Goal: Information Seeking & Learning: Compare options

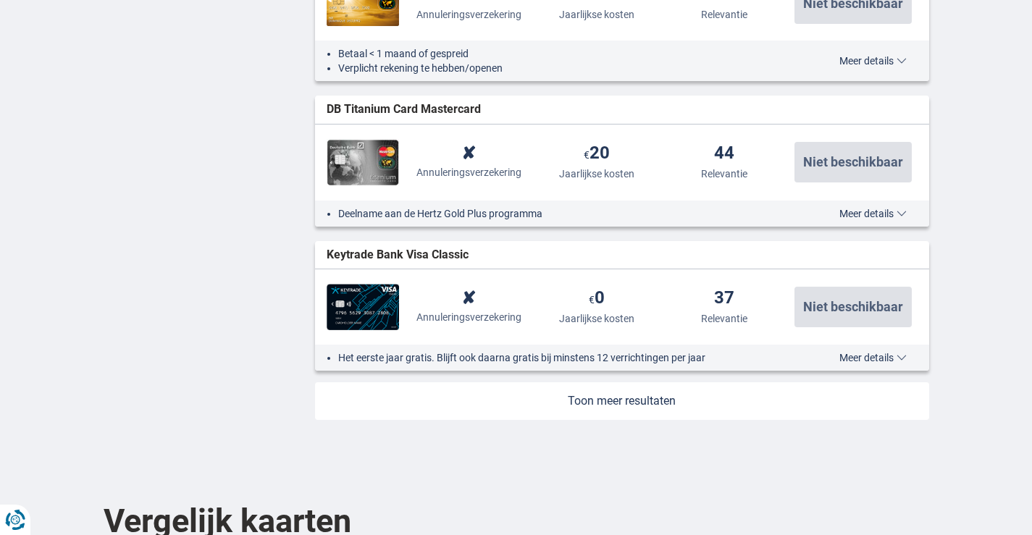
scroll to position [1666, 0]
click at [646, 395] on link at bounding box center [622, 401] width 614 height 38
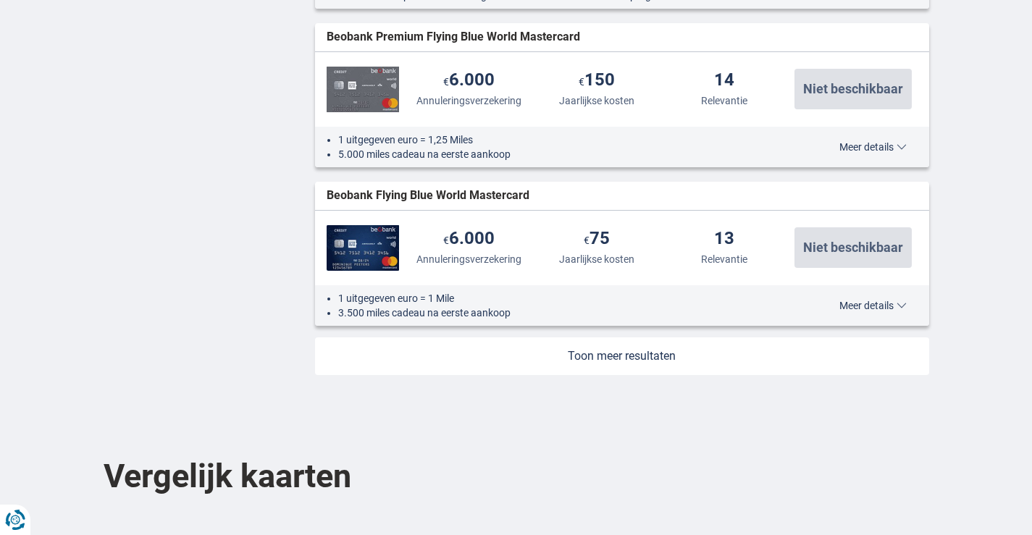
scroll to position [3332, 0]
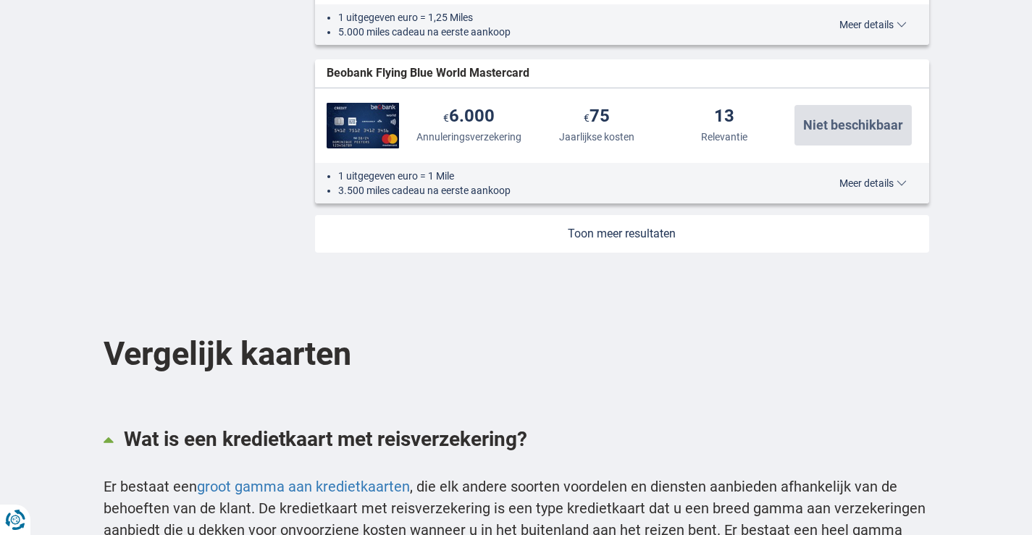
click at [613, 230] on link at bounding box center [622, 234] width 614 height 38
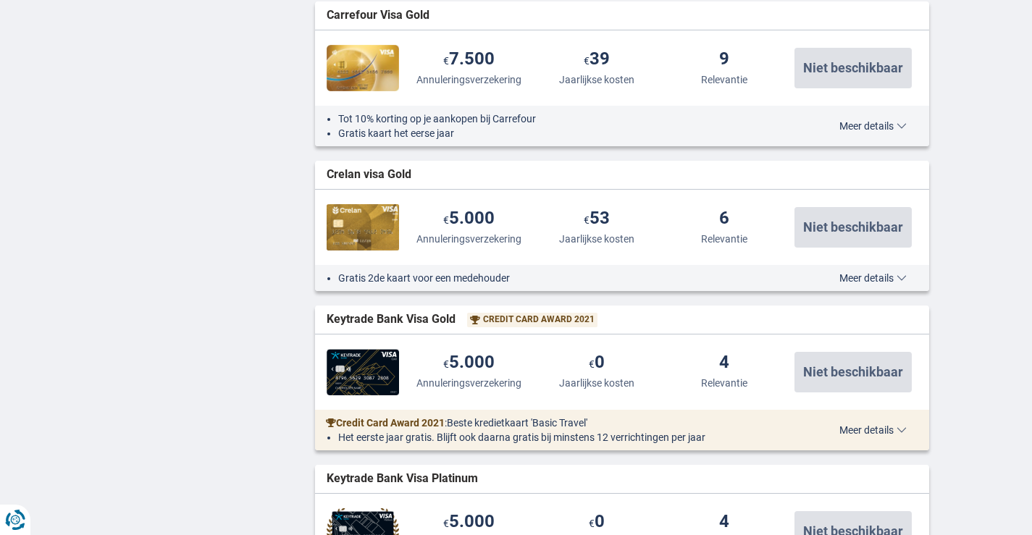
scroll to position [3839, 0]
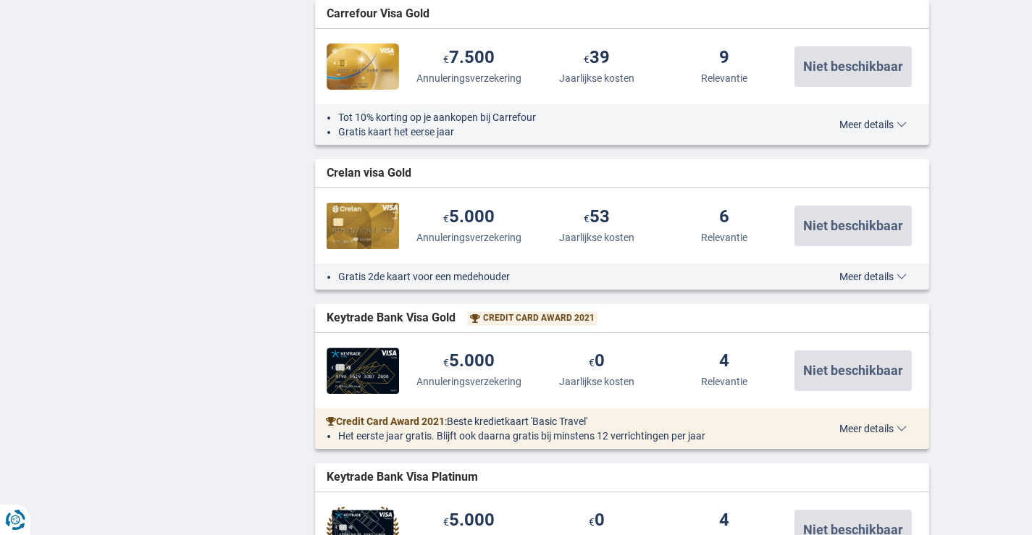
click at [855, 275] on span "Meer details" at bounding box center [873, 277] width 67 height 10
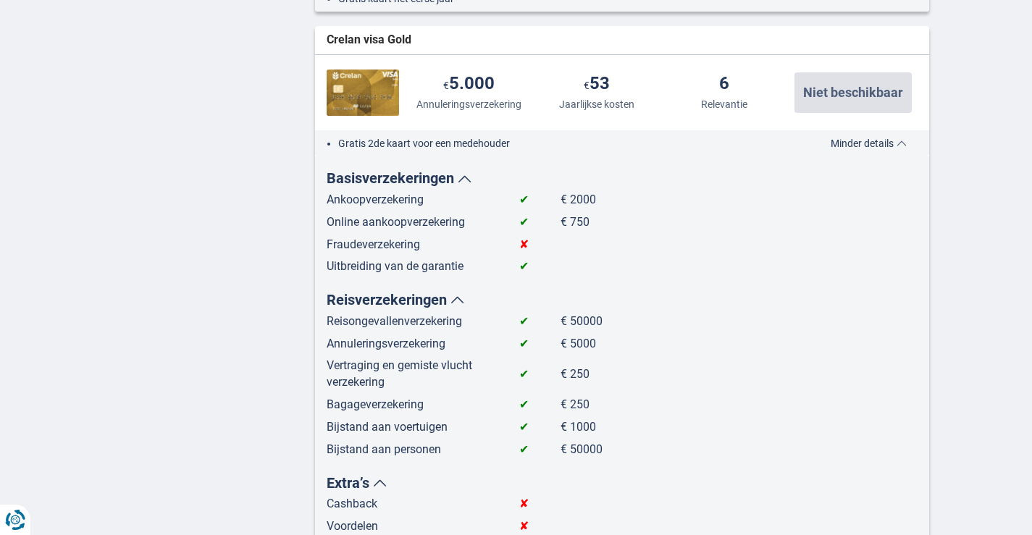
scroll to position [3984, 0]
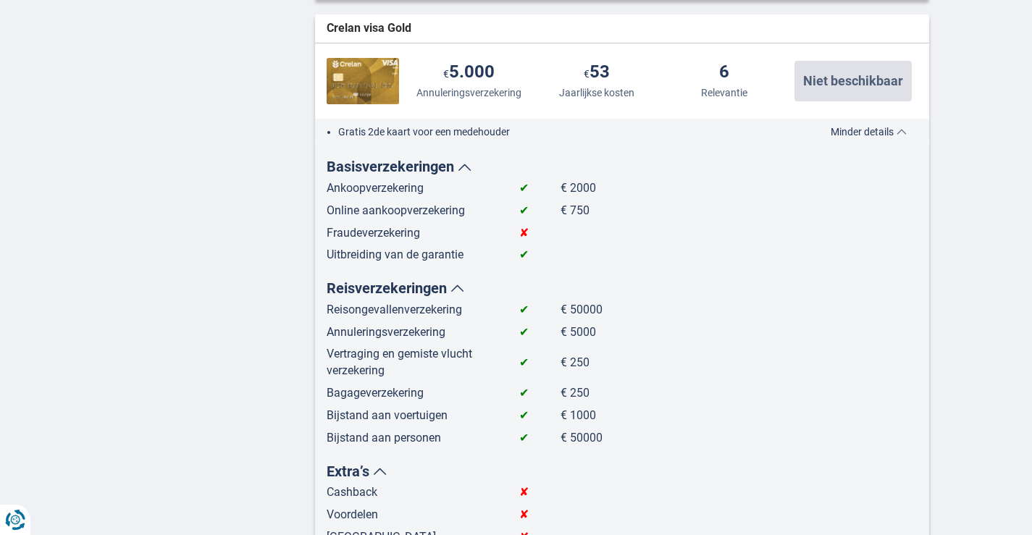
drag, startPoint x: 581, startPoint y: 310, endPoint x: 591, endPoint y: 310, distance: 10.1
click at [588, 310] on td "€ 50000" at bounding box center [667, 313] width 212 height 22
click at [613, 308] on td "€ 50000" at bounding box center [667, 313] width 212 height 22
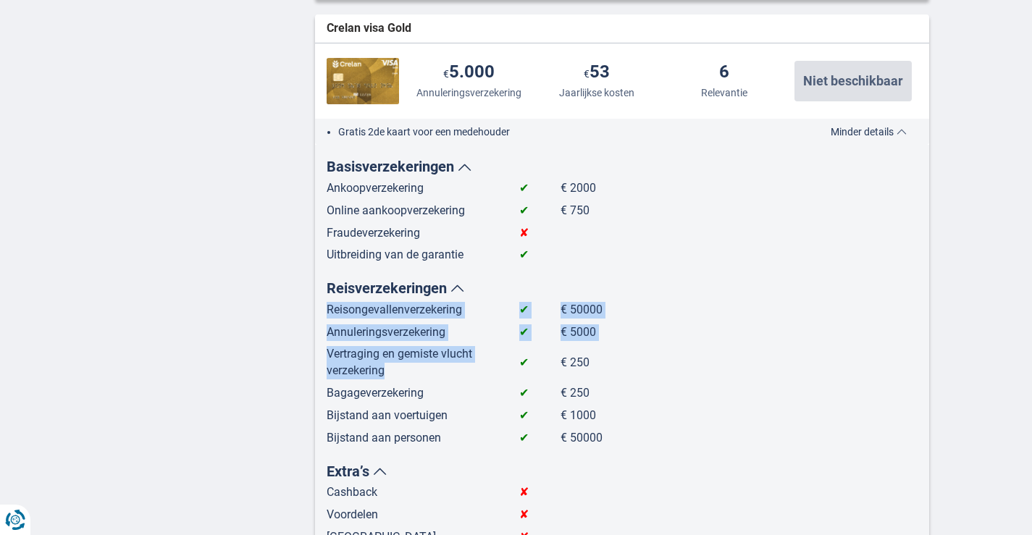
drag, startPoint x: 427, startPoint y: 377, endPoint x: 319, endPoint y: 358, distance: 109.6
click at [319, 358] on div "Basisverzekeringen Ankoopverzekering ✔ € 2000 Online aankoopverzekering ✔ € 750…" at bounding box center [622, 534] width 614 height 778
click at [388, 373] on td "Vertraging en gemiste vlucht verzekering" at bounding box center [412, 365] width 170 height 39
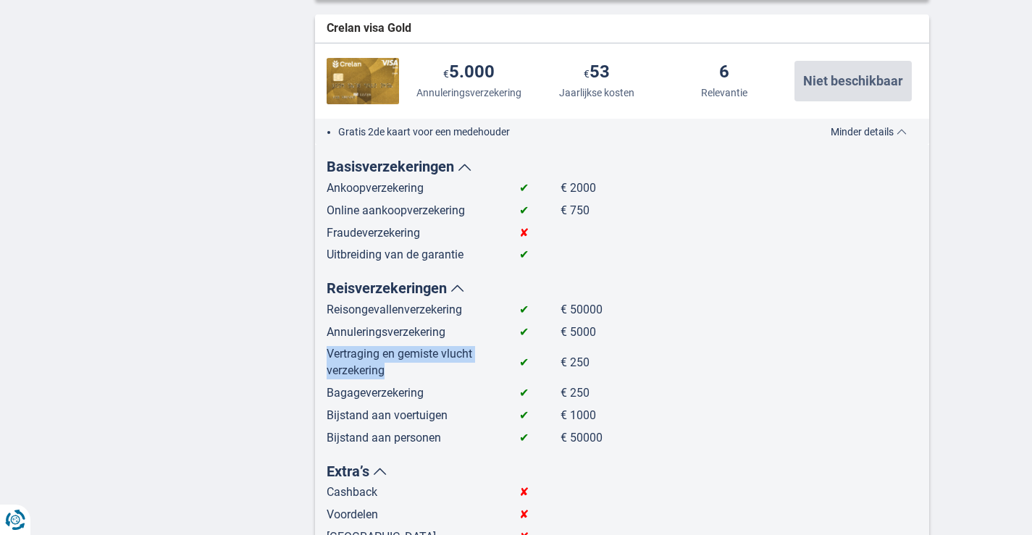
drag, startPoint x: 388, startPoint y: 373, endPoint x: 328, endPoint y: 359, distance: 61.8
click at [328, 359] on td "Vertraging en gemiste vlucht verzekering" at bounding box center [412, 365] width 170 height 39
click at [414, 378] on td "Vertraging en gemiste vlucht verzekering" at bounding box center [412, 365] width 170 height 39
drag, startPoint x: 438, startPoint y: 395, endPoint x: 327, endPoint y: 385, distance: 110.6
click at [327, 385] on tbody "Reisongevallenverzekering ✔ € 50000 Annuleringsverzekering ✔ € 5000 Vertraging …" at bounding box center [550, 374] width 446 height 145
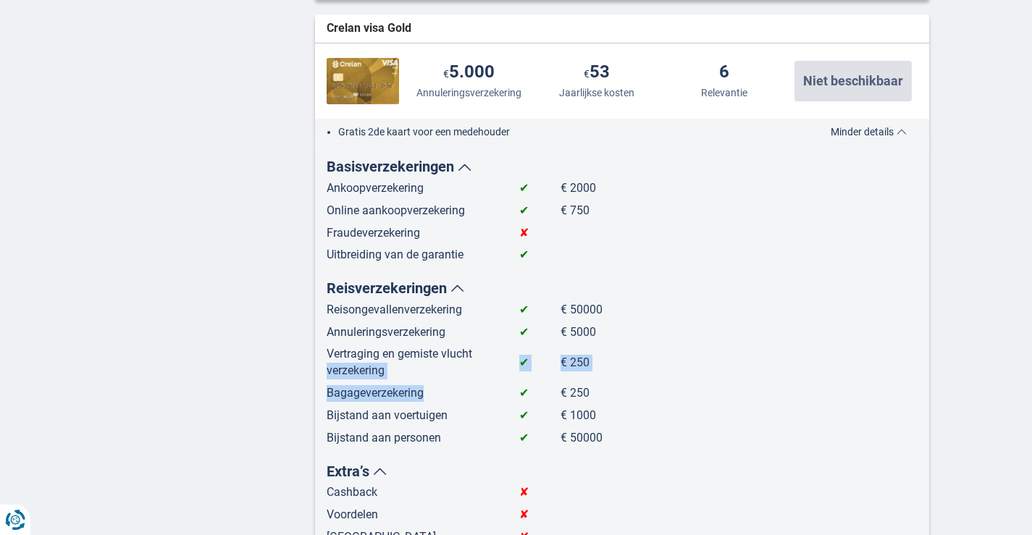
click at [409, 398] on td "Bagageverzekering" at bounding box center [412, 396] width 170 height 22
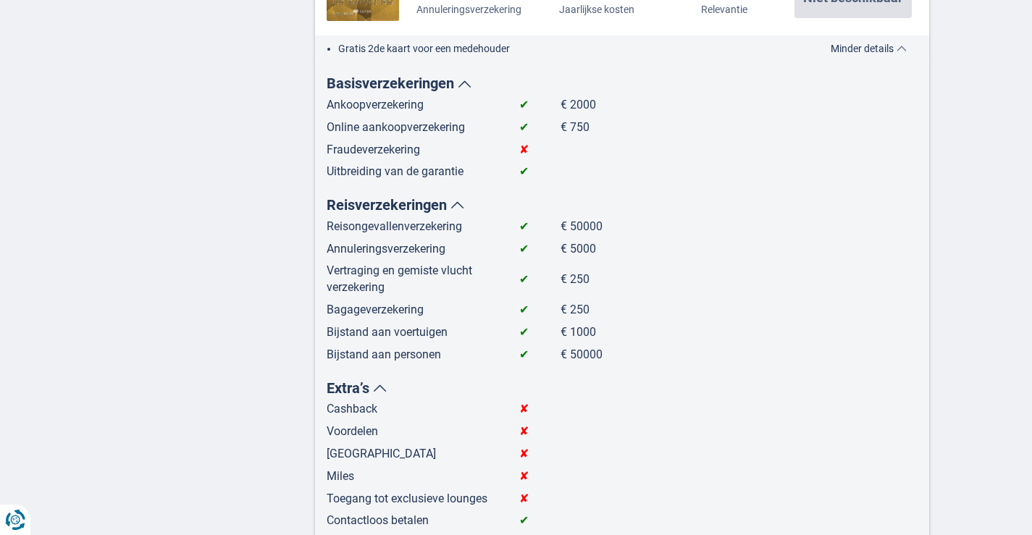
scroll to position [4056, 0]
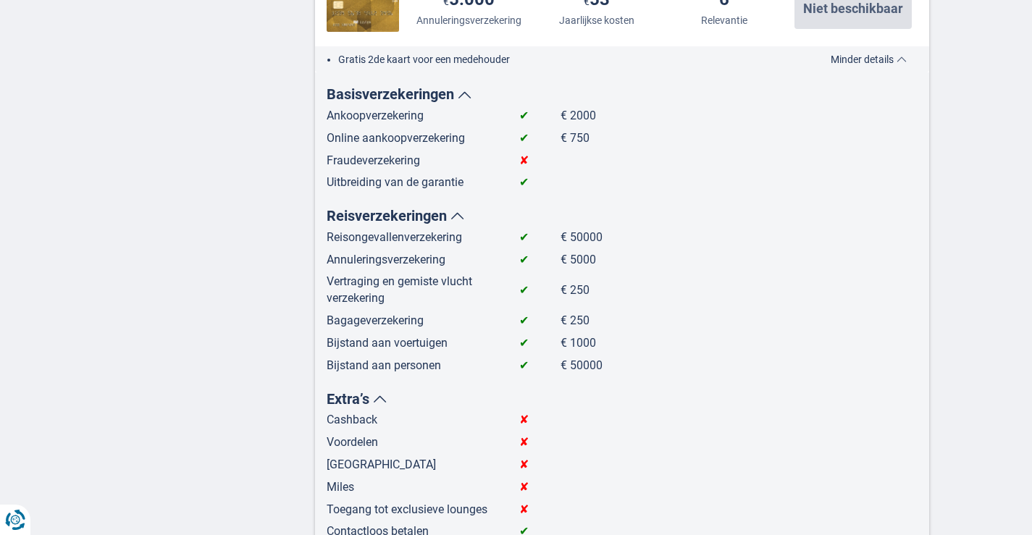
click at [473, 311] on td "Vertraging en gemiste vlucht verzekering" at bounding box center [412, 293] width 170 height 39
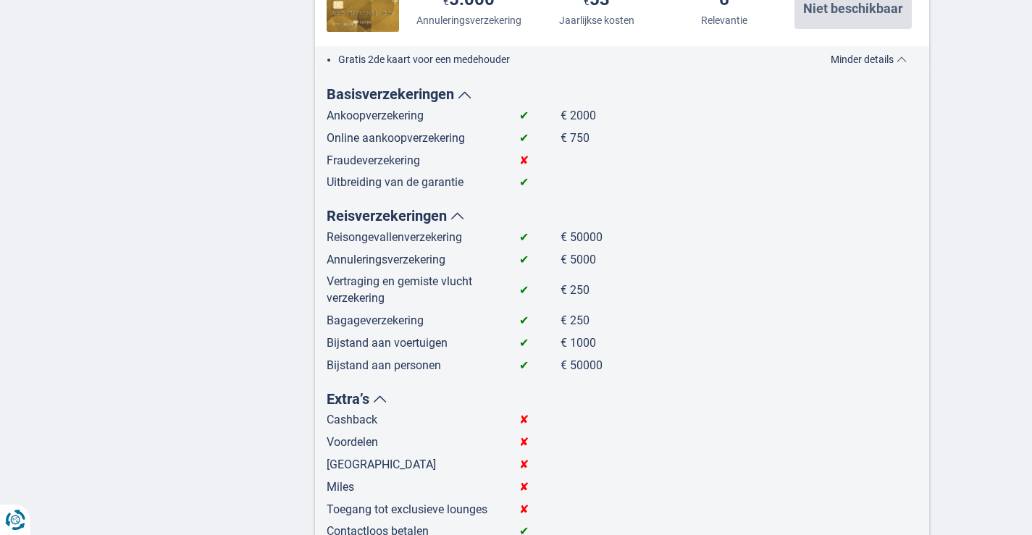
click at [463, 319] on td "Bagageverzekering" at bounding box center [412, 324] width 170 height 22
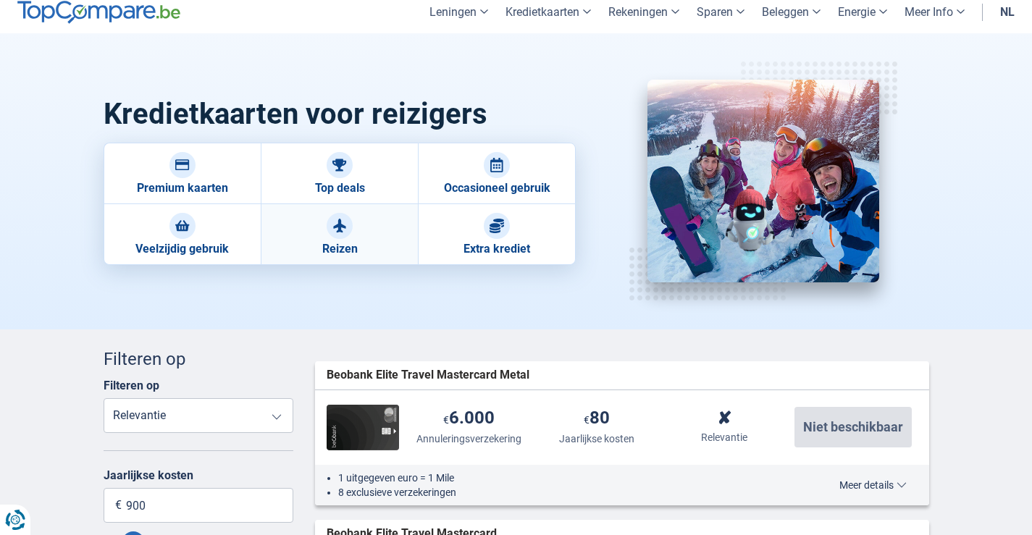
scroll to position [0, 0]
